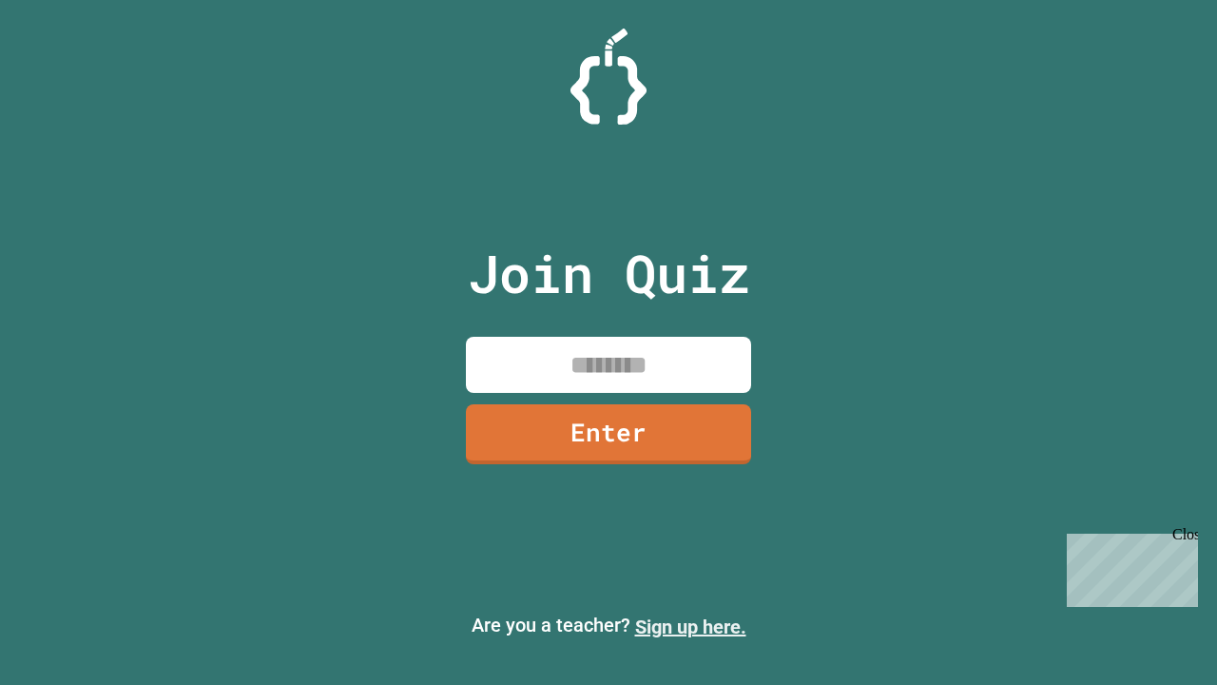
click at [690, 627] on link "Sign up here." at bounding box center [690, 626] width 111 height 23
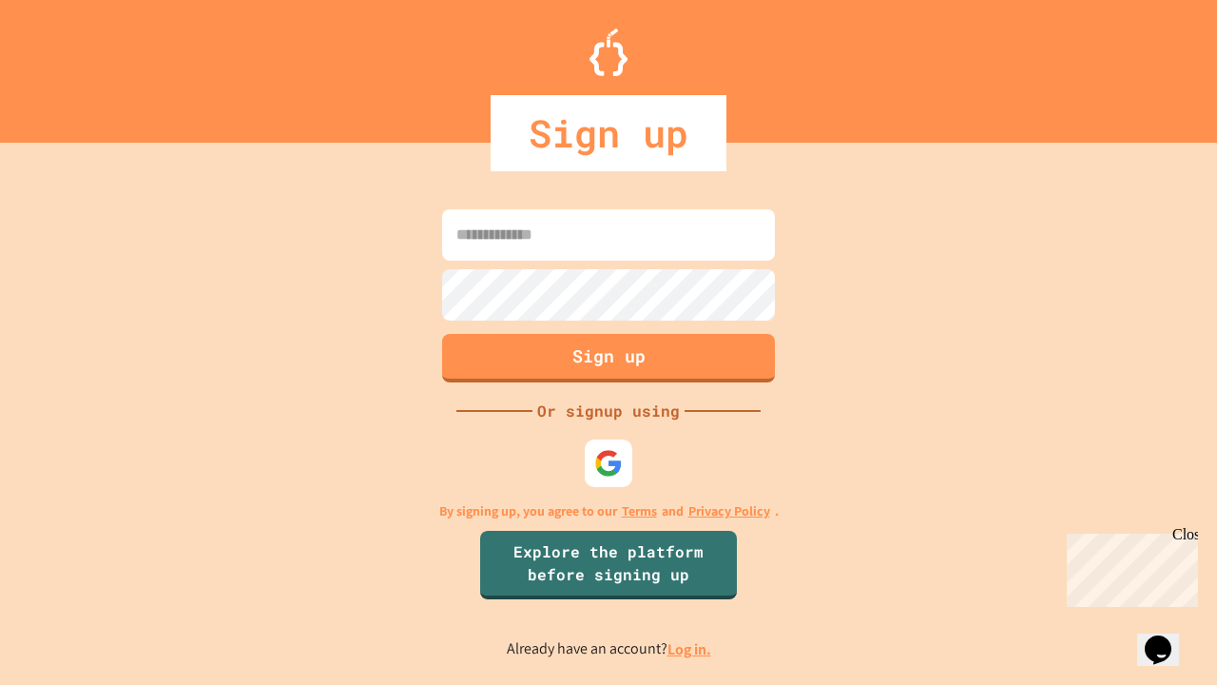
click at [690, 649] on link "Log in." at bounding box center [690, 649] width 44 height 20
